Goal: Information Seeking & Learning: Understand process/instructions

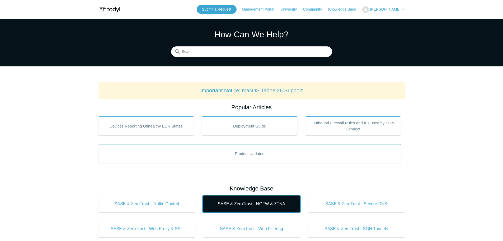
click at [254, 205] on span "SASE & ZeroTrust - NGFW & ZTNA" at bounding box center [251, 203] width 81 height 6
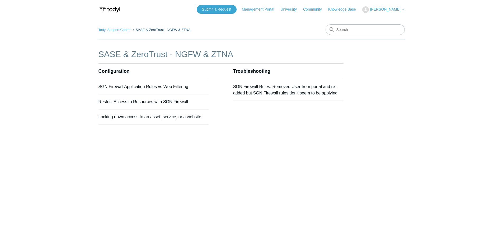
click at [259, 119] on section "Troubleshooting SGN Firewall Rules: Removed User from portal and re-added but S…" at bounding box center [288, 93] width 110 height 61
click at [198, 118] on link "Locking down access to an asset, service, or a website" at bounding box center [149, 116] width 103 height 4
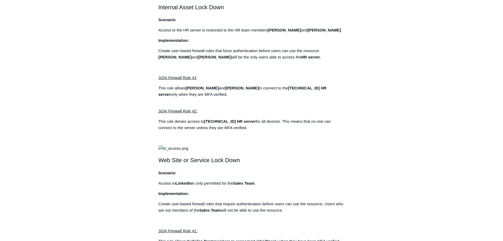
scroll to position [264, 0]
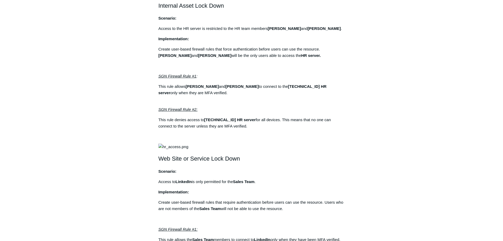
click at [365, 100] on div "Articles in this section SGN Firewall Application Rules vs Web Filtering Restri…" at bounding box center [251, 145] width 306 height 723
click at [388, 115] on div "Articles in this section SGN Firewall Application Rules vs Web Filtering Restri…" at bounding box center [251, 145] width 306 height 723
click at [378, 115] on div "Articles in this section SGN Firewall Application Rules vs Web Filtering Restri…" at bounding box center [251, 145] width 306 height 723
click at [444, 90] on main "Todyl Support Center SASE & ZeroTrust - NGFW & ZTNA Configuration Articles in t…" at bounding box center [251, 131] width 503 height 752
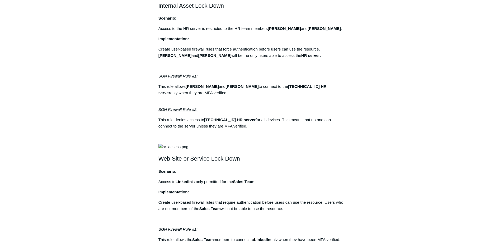
click at [407, 88] on main "Todyl Support Center SASE & ZeroTrust - NGFW & ZTNA Configuration Articles in t…" at bounding box center [251, 131] width 503 height 752
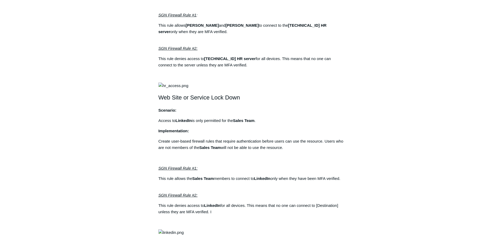
scroll to position [317, 0]
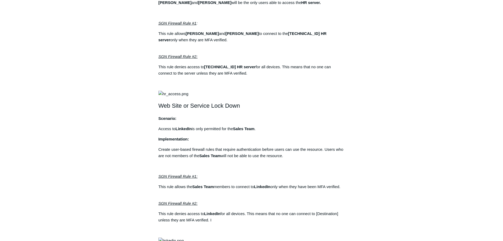
click at [414, 161] on main "Todyl Support Center SASE & ZeroTrust - NGFW & ZTNA Configuration Articles in t…" at bounding box center [251, 78] width 503 height 752
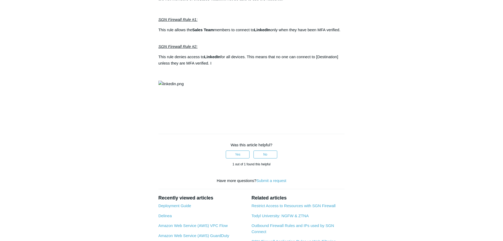
scroll to position [475, 0]
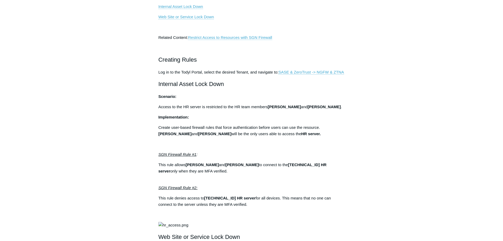
scroll to position [158, 0]
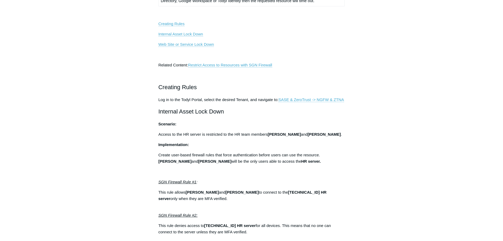
click at [409, 100] on main "Todyl Support Center SASE & ZeroTrust - NGFW & ZTNA Configuration Articles in t…" at bounding box center [251, 236] width 503 height 752
click at [423, 156] on main "Todyl Support Center SASE & ZeroTrust - NGFW & ZTNA Configuration Articles in t…" at bounding box center [251, 236] width 503 height 752
